Goal: Information Seeking & Learning: Learn about a topic

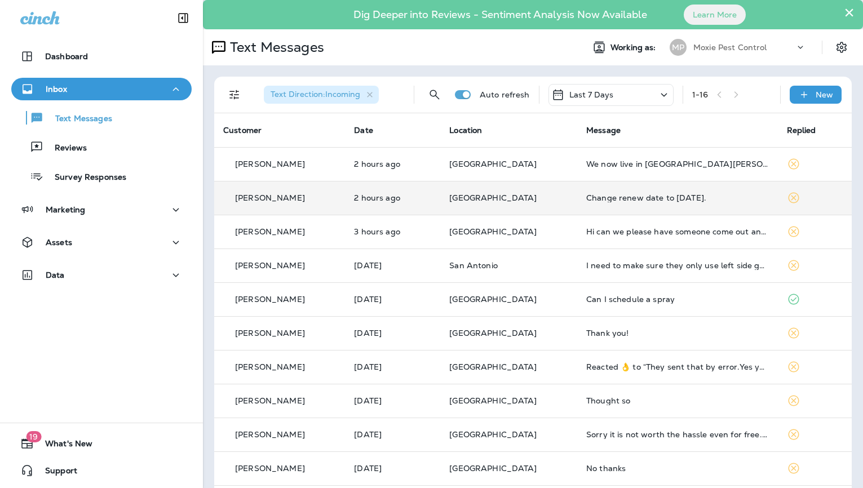
click at [597, 197] on div "Change renew date to [DATE]." at bounding box center [678, 197] width 182 height 9
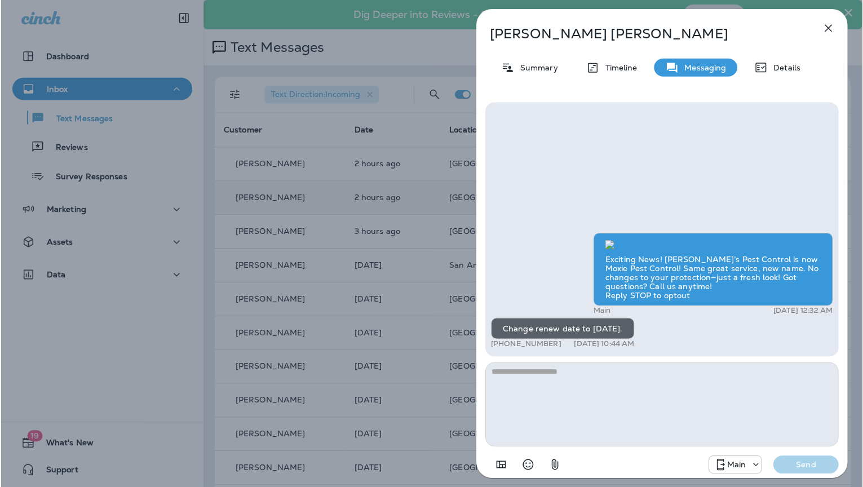
scroll to position [1, 0]
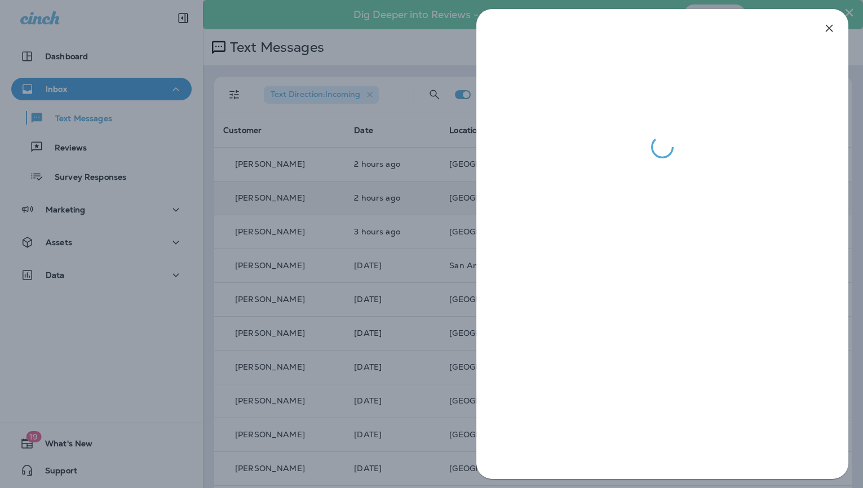
click at [397, 178] on div at bounding box center [431, 244] width 863 height 488
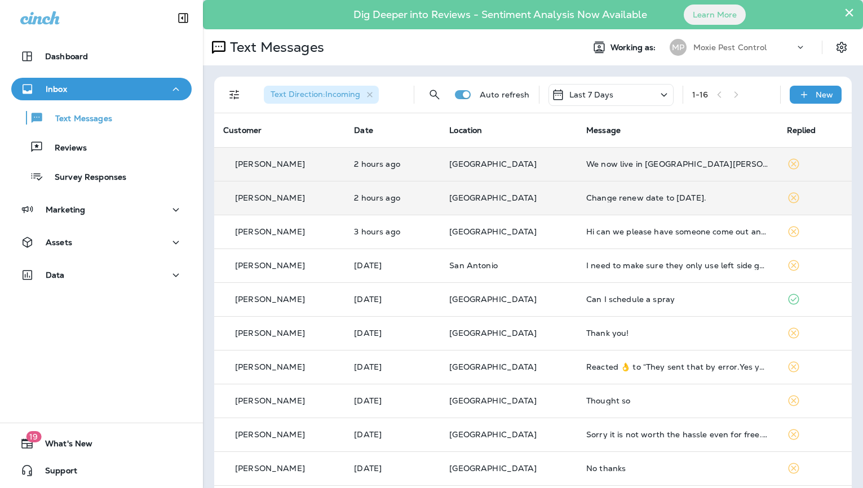
click at [618, 175] on td "We now live in [GEOGRAPHIC_DATA][PERSON_NAME]. Got a phone message that service…" at bounding box center [677, 164] width 200 height 34
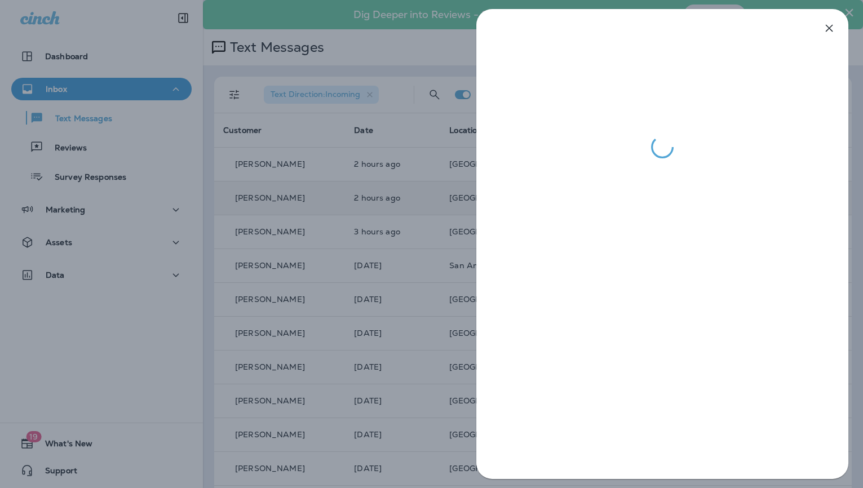
click at [381, 189] on div at bounding box center [431, 244] width 863 height 488
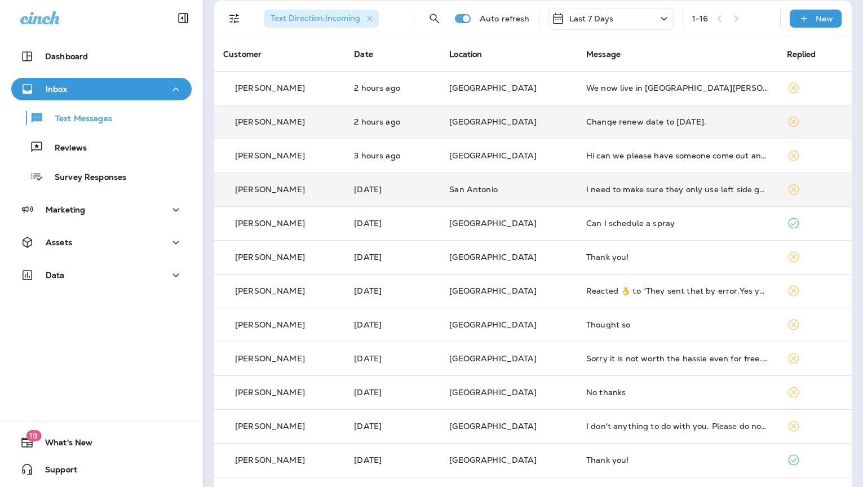
scroll to position [83, 0]
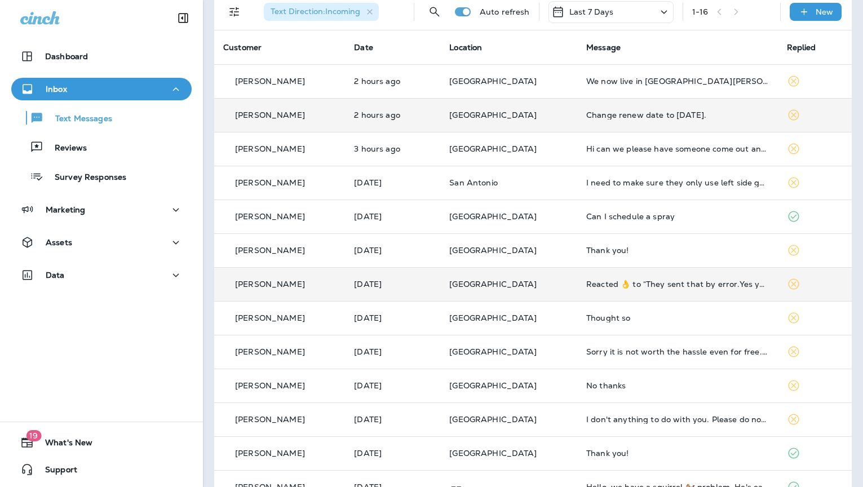
click at [557, 272] on td "[GEOGRAPHIC_DATA]" at bounding box center [508, 284] width 137 height 34
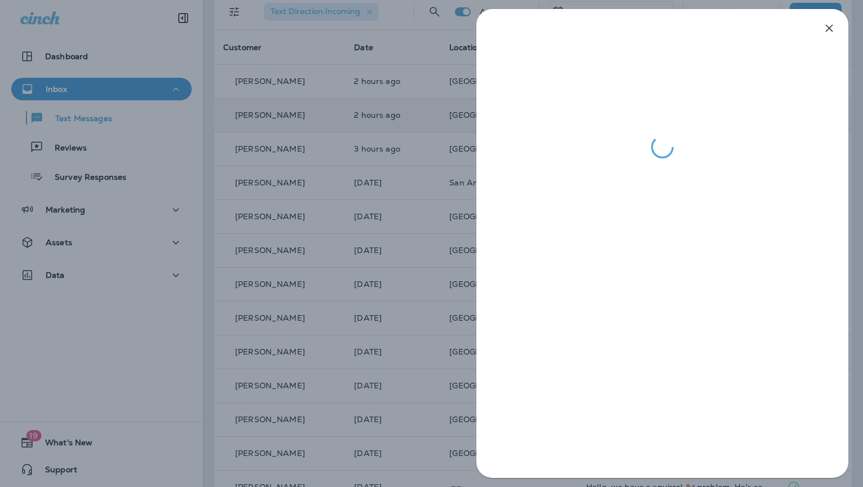
click at [444, 210] on div at bounding box center [431, 243] width 863 height 487
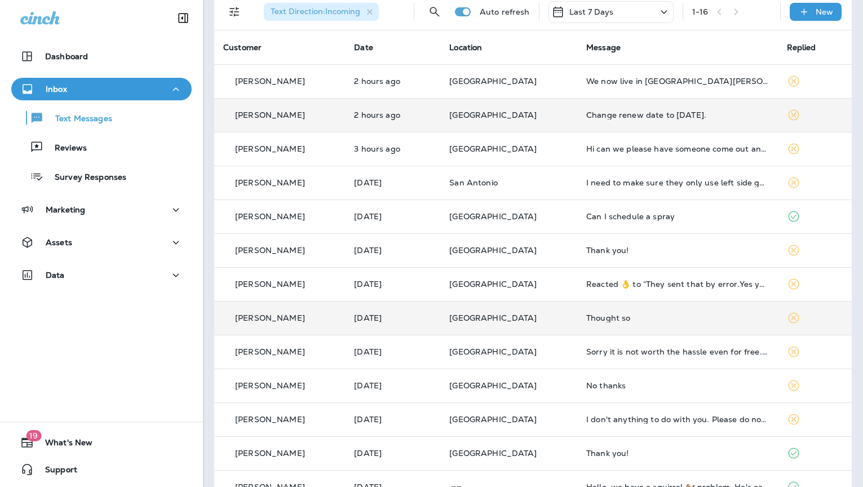
click at [612, 315] on div "Thought so" at bounding box center [678, 318] width 182 height 9
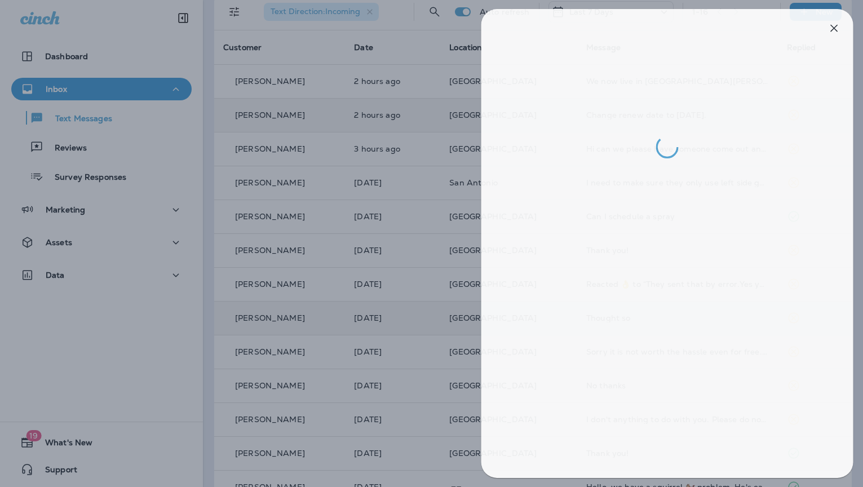
click at [458, 288] on div at bounding box center [436, 243] width 863 height 487
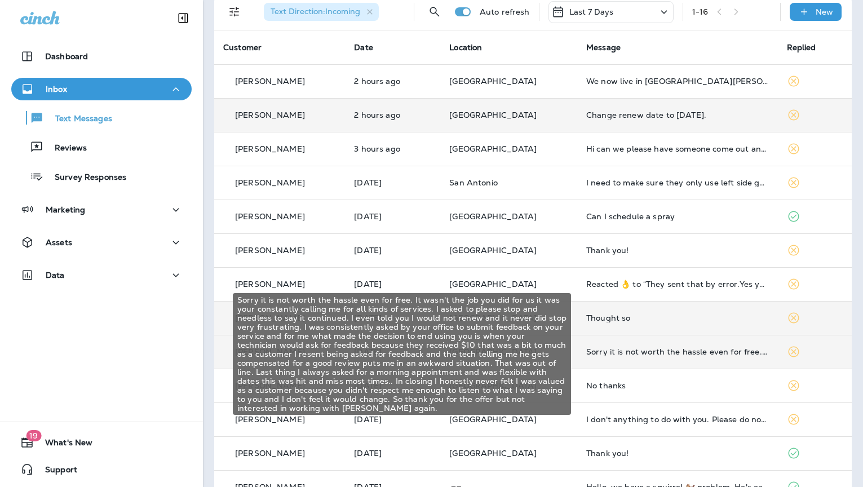
scroll to position [80, 0]
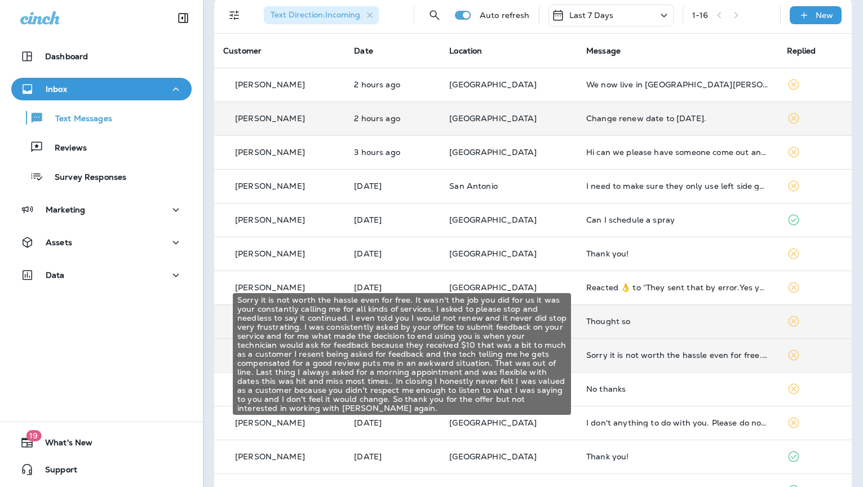
click at [638, 349] on td "Sorry it is not worth the hassle even for free. It wasn't the job you did for u…" at bounding box center [677, 355] width 200 height 34
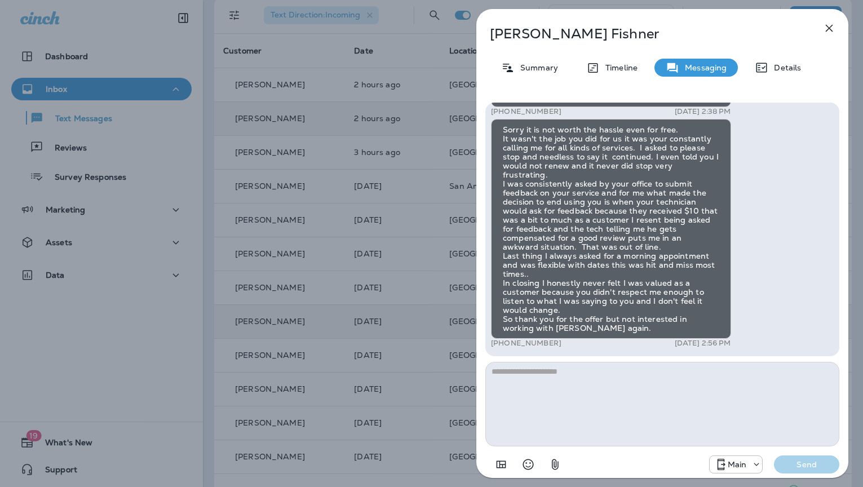
drag, startPoint x: 451, startPoint y: 246, endPoint x: 457, endPoint y: 248, distance: 6.4
click at [451, 246] on div "[PERSON_NAME] Summary Timeline Messaging Details Hey [PERSON_NAME], this is Mox…" at bounding box center [431, 243] width 863 height 487
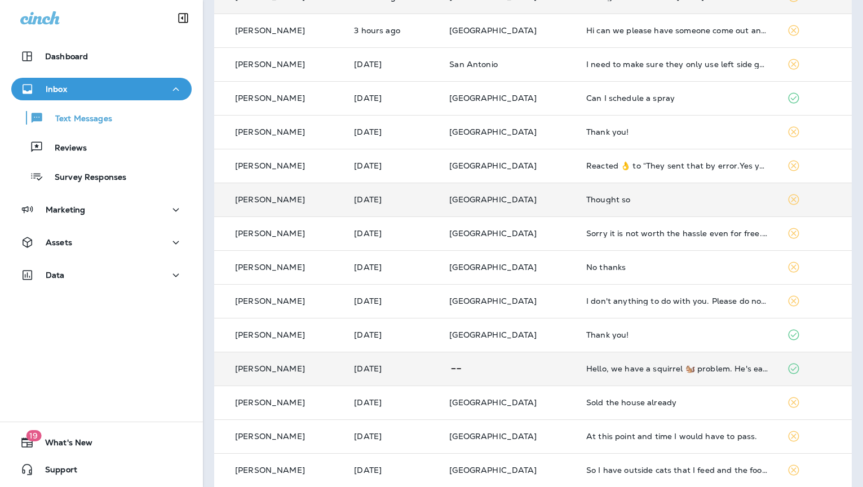
scroll to position [213, 0]
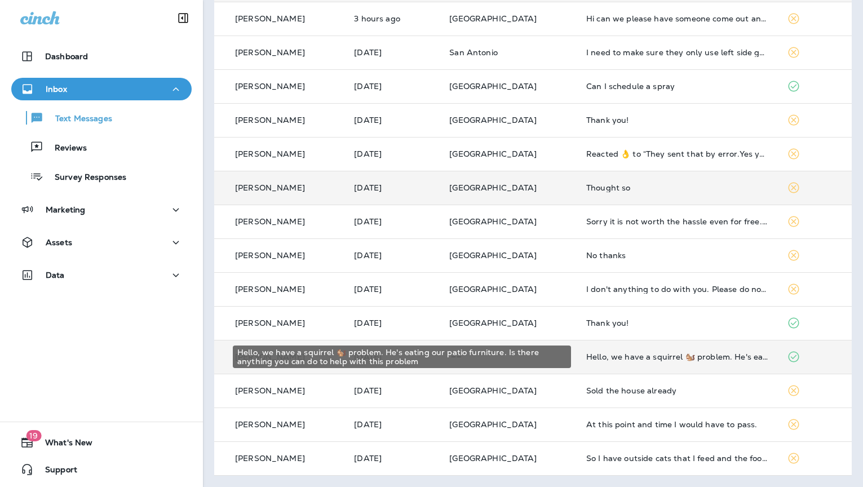
click at [618, 356] on div "Hello, we have a squirrel 🐿️ problem. He's eating our patio furniture. Is there…" at bounding box center [678, 356] width 182 height 9
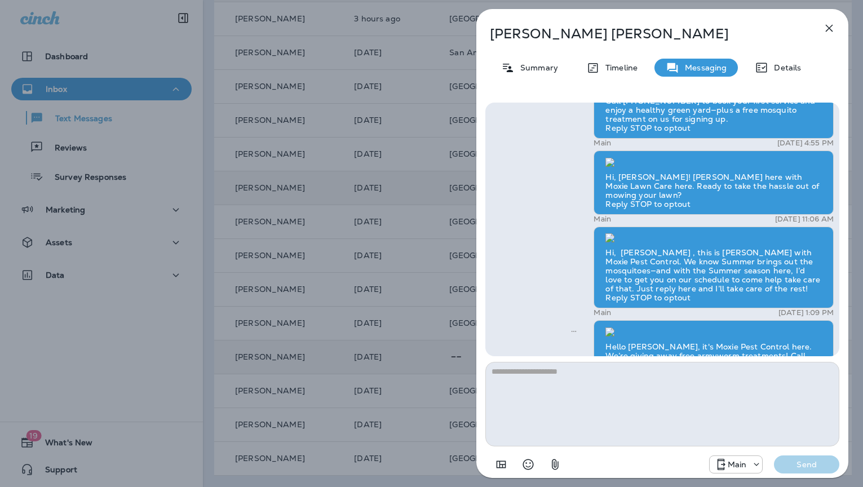
scroll to position [1, 0]
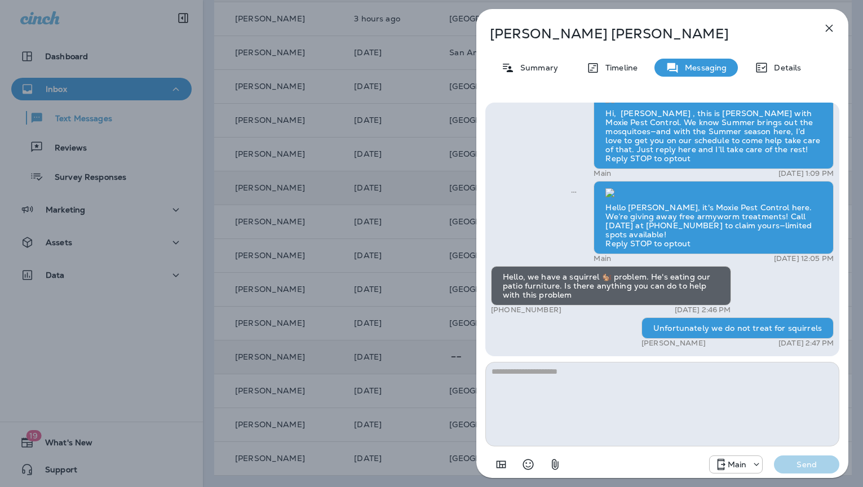
click at [420, 215] on div "[PERSON_NAME] Summary Timeline Messaging Details Hello [PERSON_NAME][DATE] from…" at bounding box center [431, 243] width 863 height 487
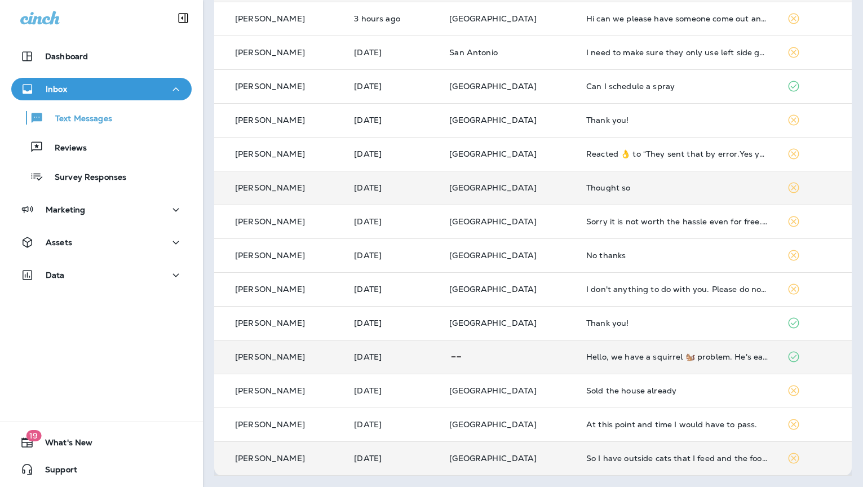
click at [662, 448] on td "So I have outside cats that I feed and the food attracts the ants. No one has b…" at bounding box center [677, 459] width 200 height 34
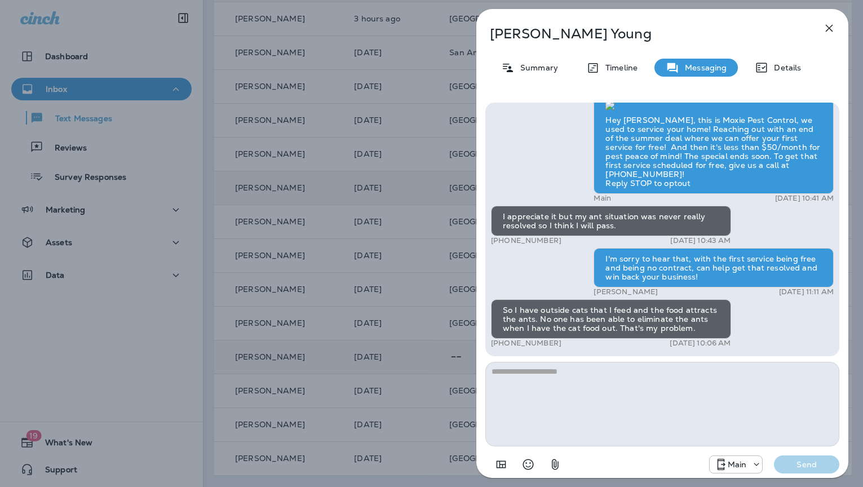
click at [448, 274] on div "[PERSON_NAME] Summary Timeline Messaging Details Hey [PERSON_NAME], this is Mox…" at bounding box center [431, 243] width 863 height 487
